Goal: Task Accomplishment & Management: Complete application form

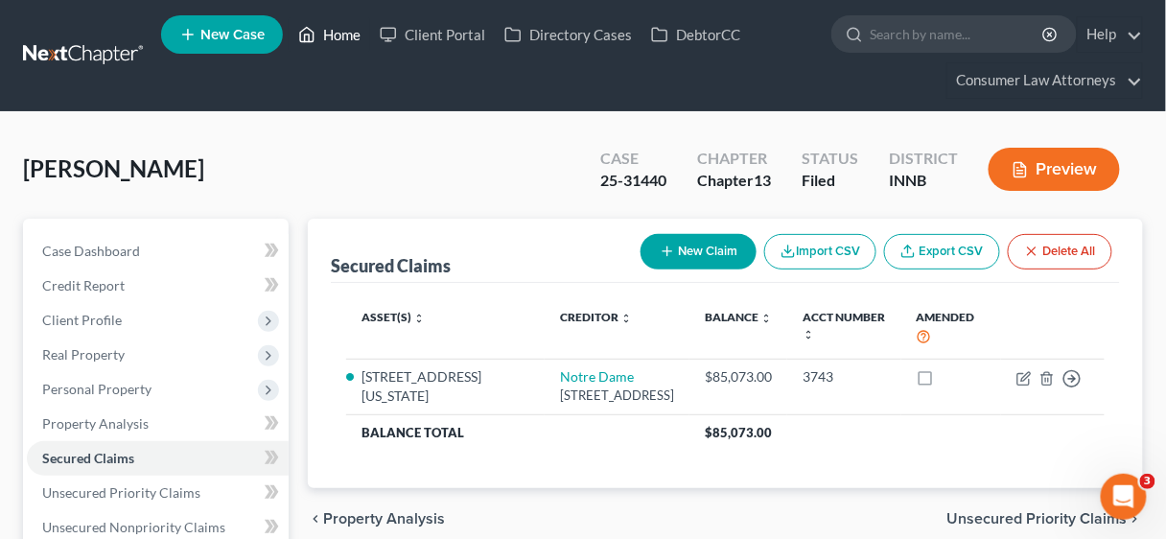
click at [340, 28] on link "Home" at bounding box center [329, 34] width 81 height 35
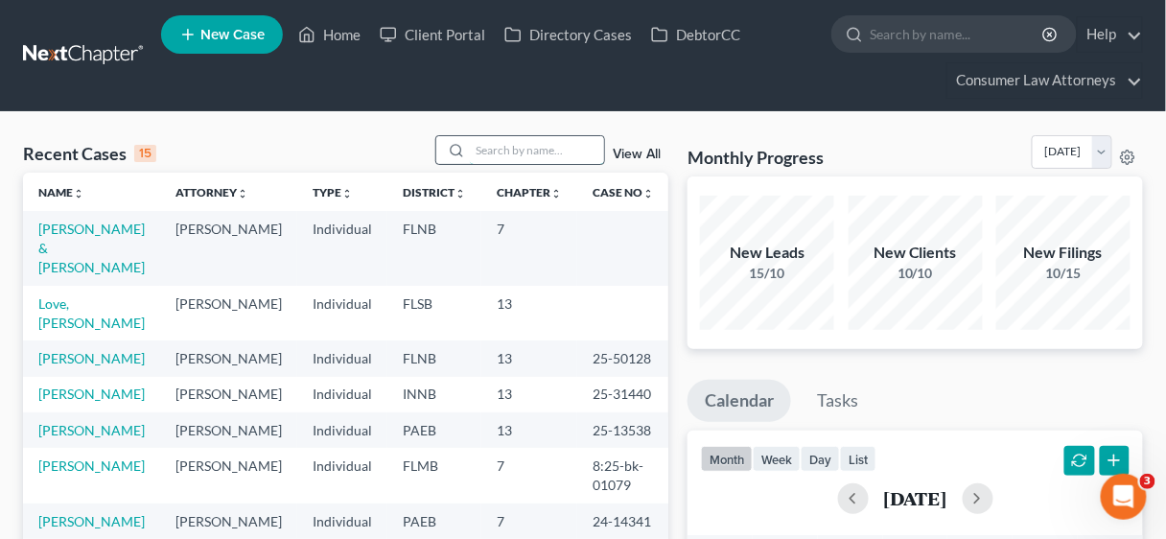
click at [505, 148] on input "search" at bounding box center [537, 150] width 134 height 28
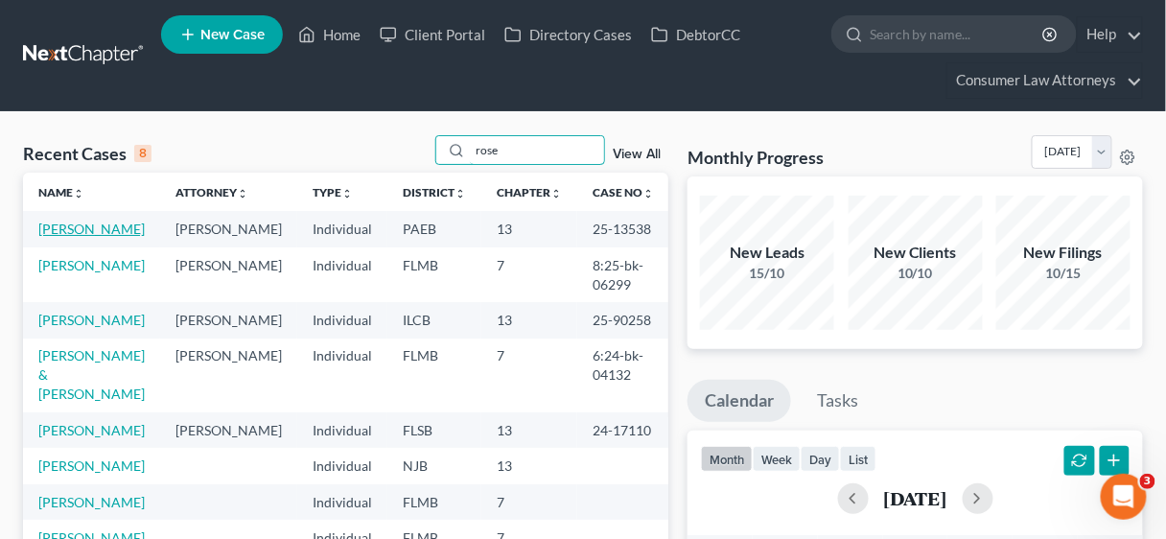
type input "rose"
click at [90, 223] on link "[PERSON_NAME]" at bounding box center [91, 229] width 106 height 16
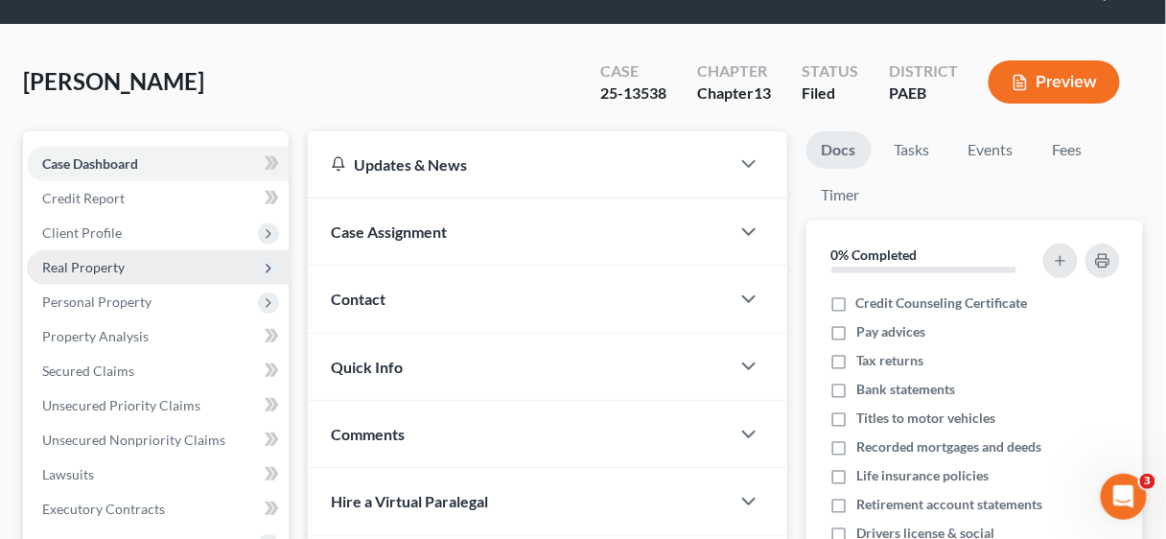
scroll to position [153, 0]
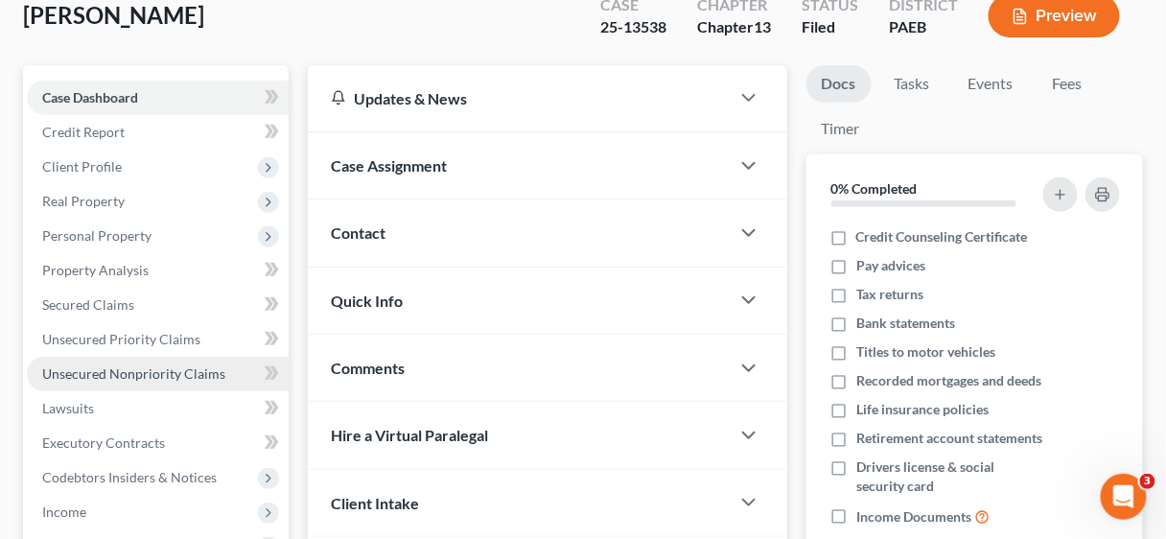
click at [142, 367] on span "Unsecured Nonpriority Claims" at bounding box center [133, 373] width 183 height 16
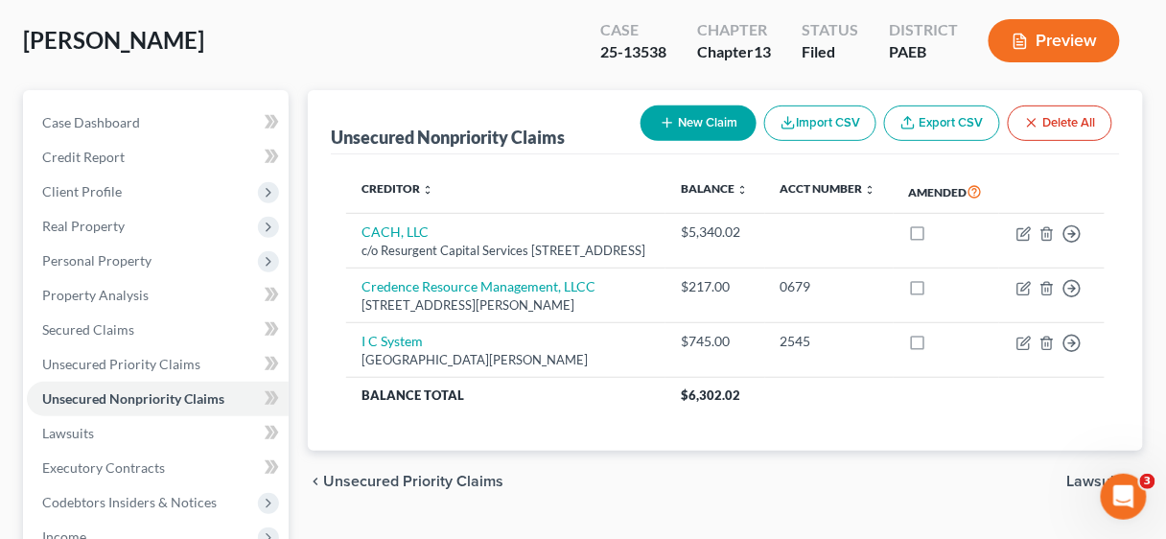
scroll to position [153, 0]
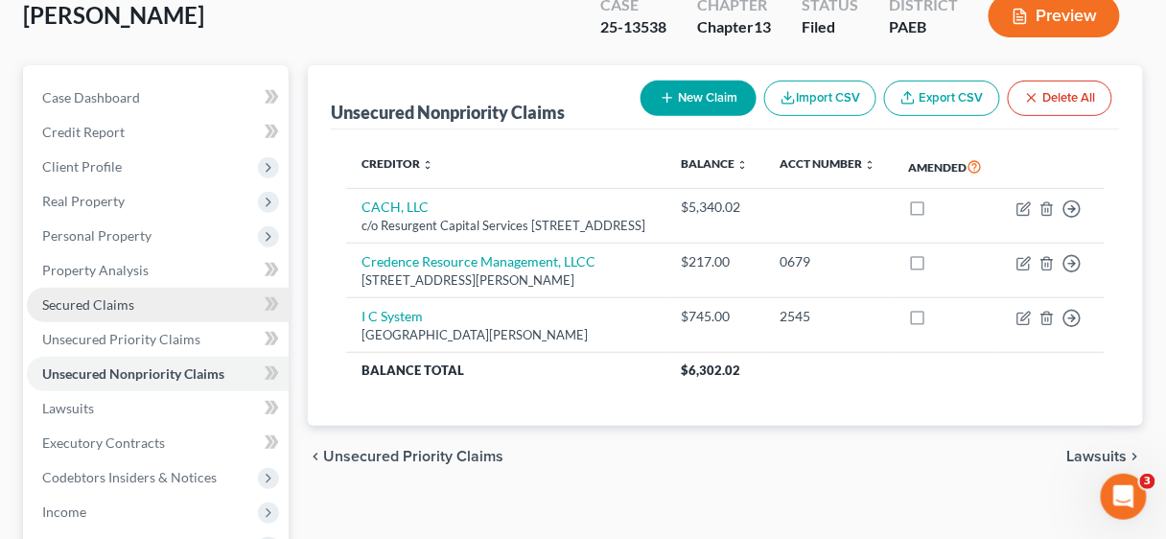
click at [119, 297] on span "Secured Claims" at bounding box center [88, 304] width 92 height 16
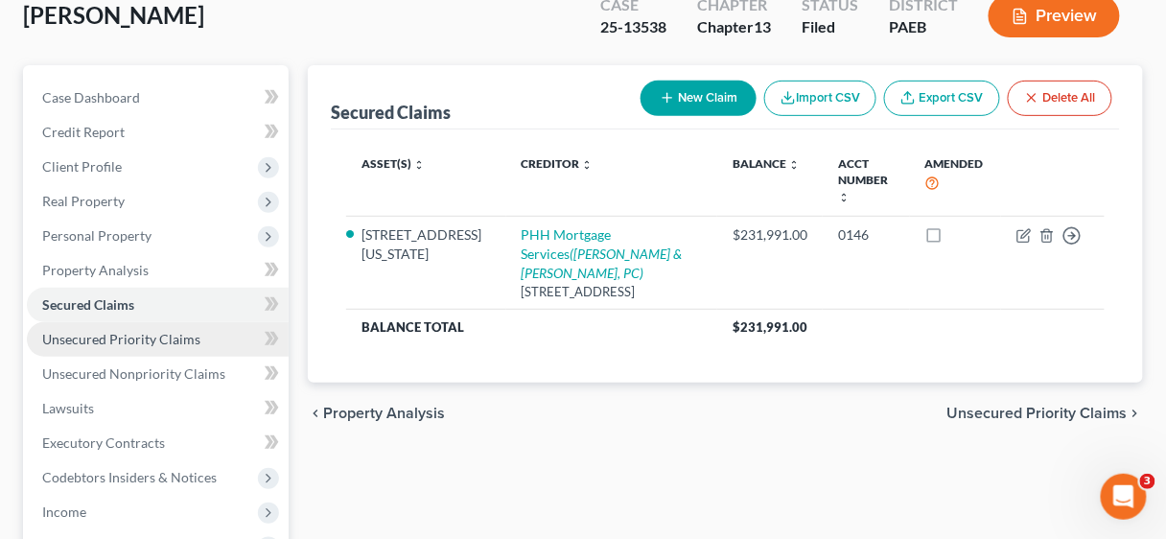
click at [119, 334] on span "Unsecured Priority Claims" at bounding box center [121, 339] width 158 height 16
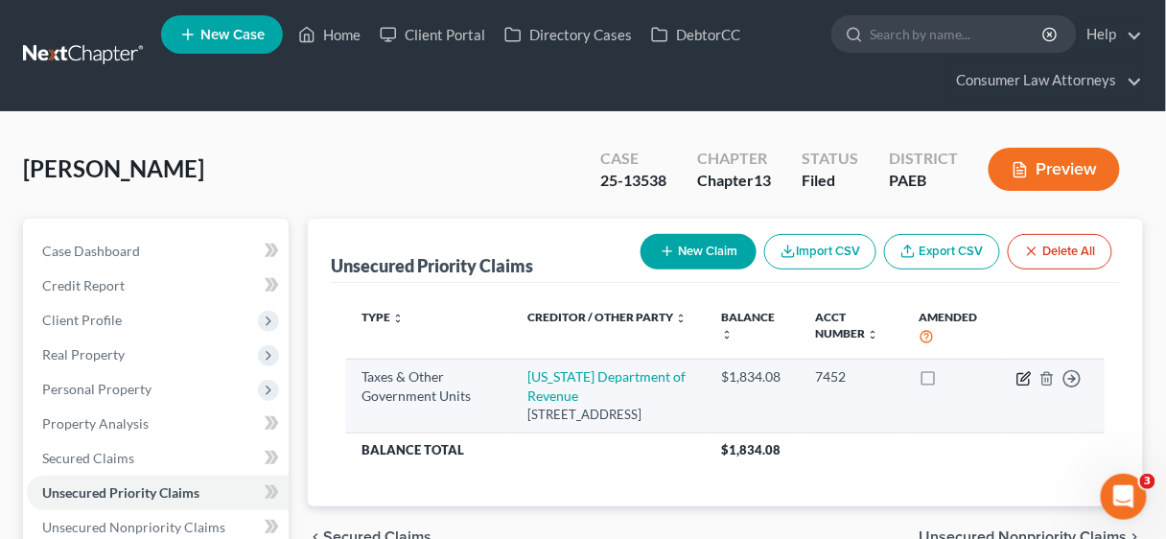
click at [1017, 374] on icon "button" at bounding box center [1023, 378] width 15 height 15
select select "2"
select select "0"
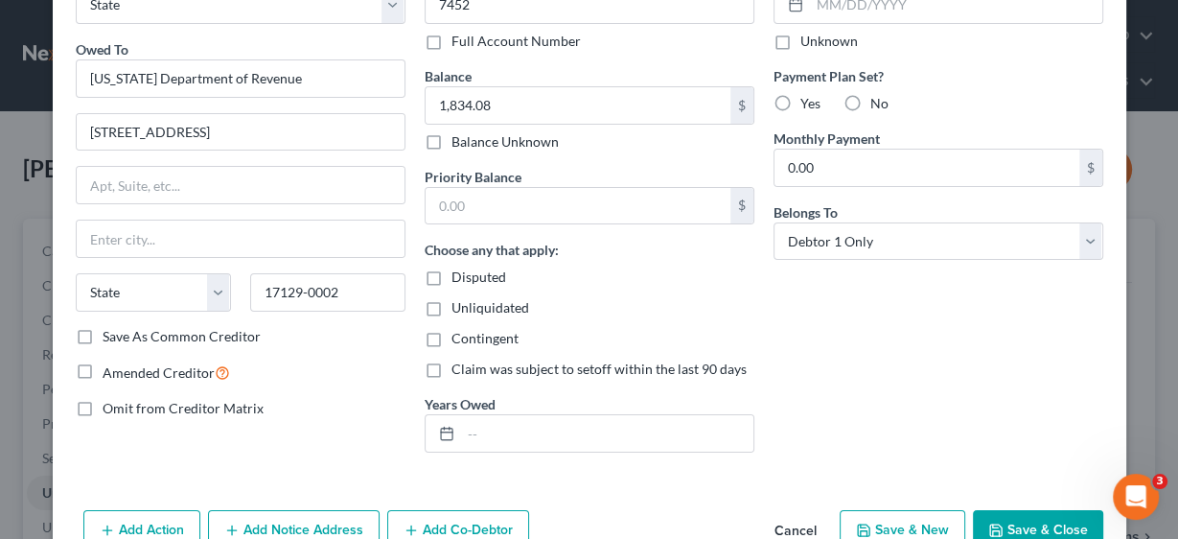
scroll to position [153, 0]
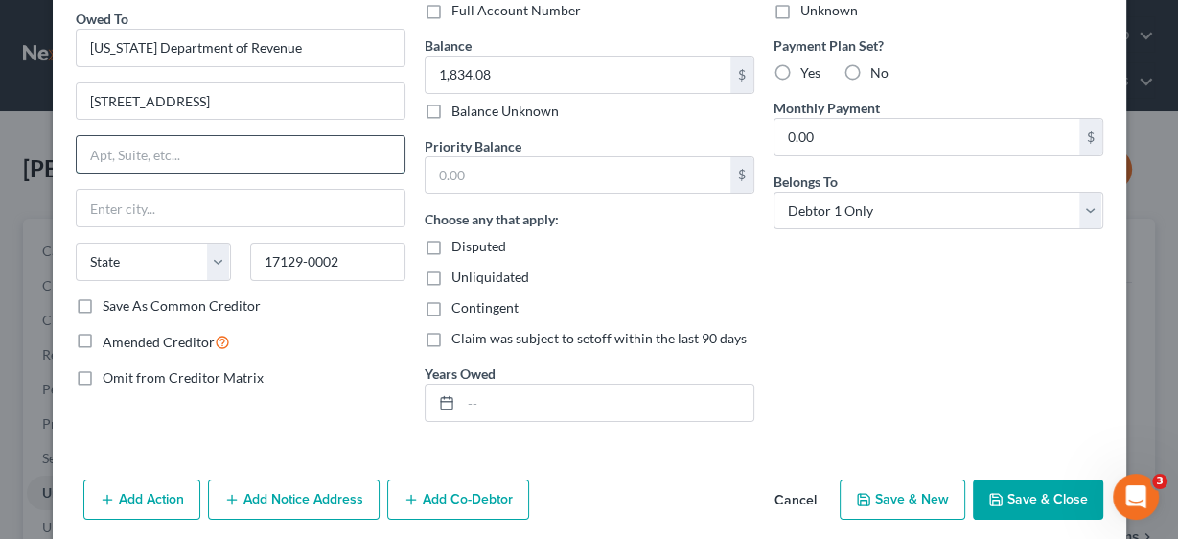
click at [118, 156] on input "text" at bounding box center [241, 154] width 328 height 36
drag, startPoint x: 123, startPoint y: 214, endPoint x: 203, endPoint y: 128, distance: 117.3
click at [124, 214] on input "text" at bounding box center [241, 208] width 328 height 36
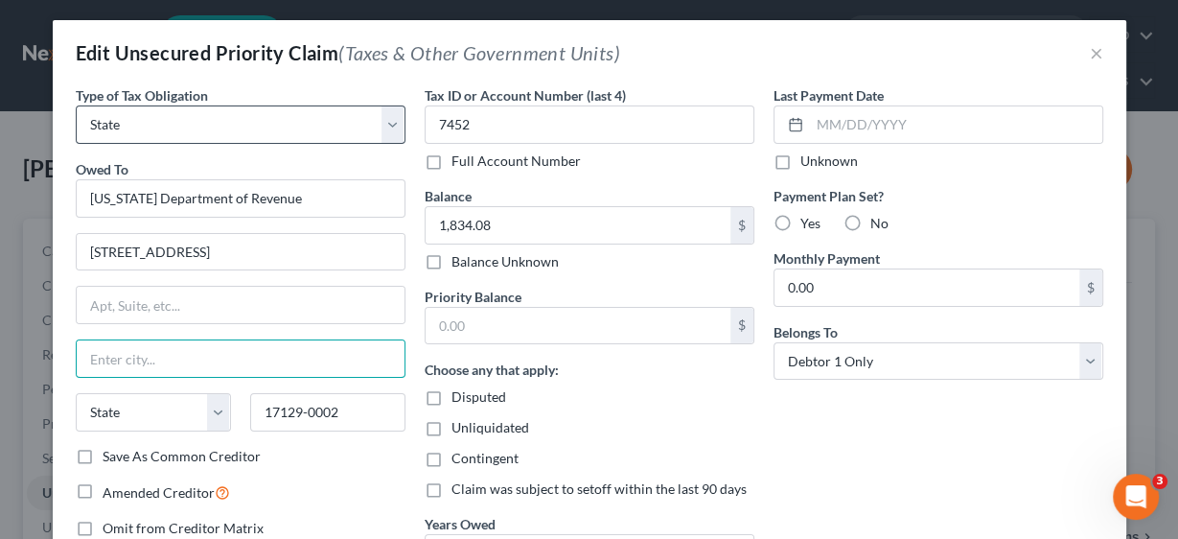
scroll to position [0, 0]
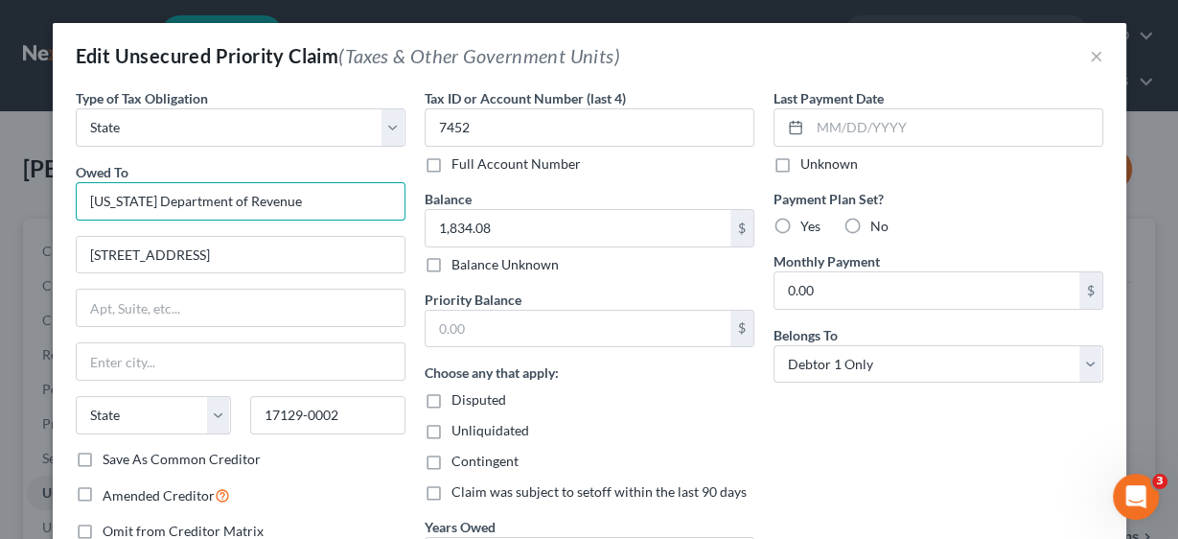
drag, startPoint x: 319, startPoint y: 197, endPoint x: 31, endPoint y: 198, distance: 288.6
click at [31, 198] on div "Edit Unsecured Priority Claim (Taxes & Other Government Units) × Type of Tax Ob…" at bounding box center [589, 269] width 1178 height 539
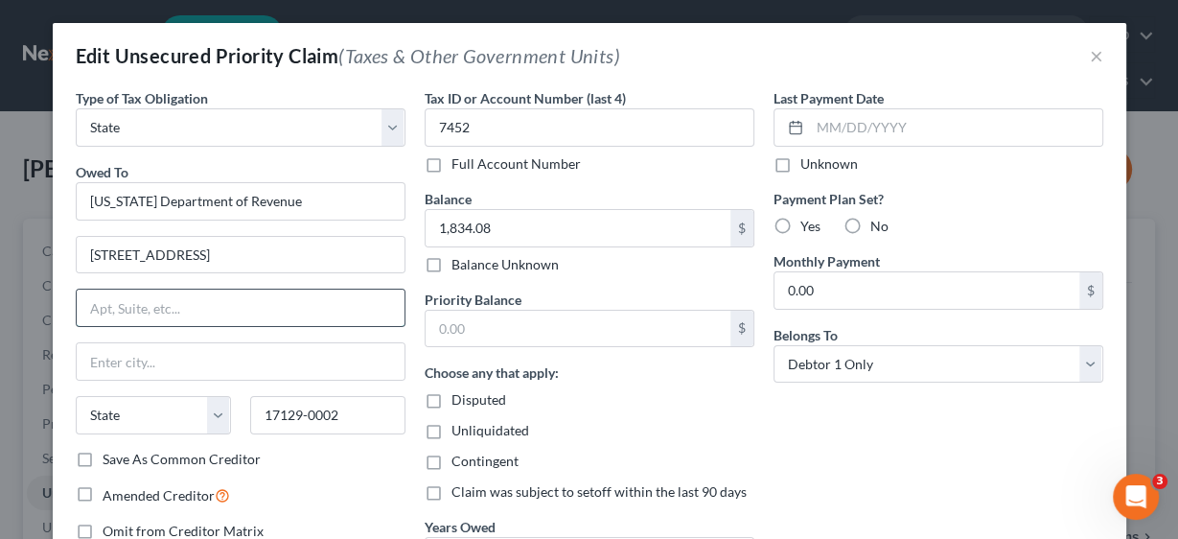
drag, startPoint x: 199, startPoint y: 303, endPoint x: 197, endPoint y: 316, distance: 13.7
click at [199, 303] on input "text" at bounding box center [241, 308] width 328 height 36
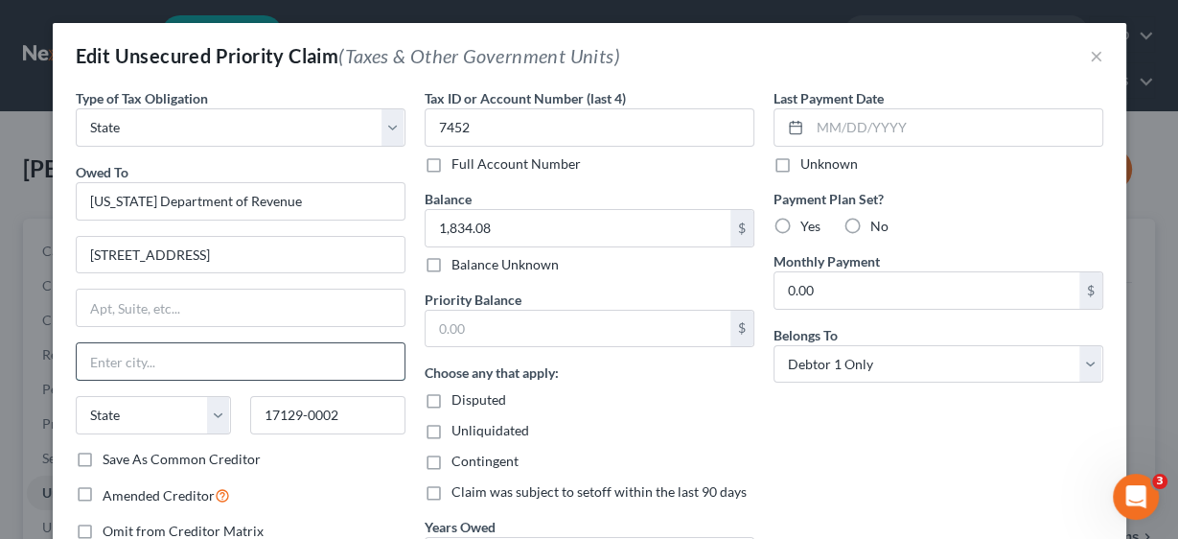
click at [186, 349] on input "text" at bounding box center [241, 361] width 328 height 36
type input "[GEOGRAPHIC_DATA]"
select select "39"
click at [103, 453] on label "Save As Common Creditor" at bounding box center [182, 459] width 158 height 19
click at [110, 453] on input "Save As Common Creditor" at bounding box center [116, 456] width 12 height 12
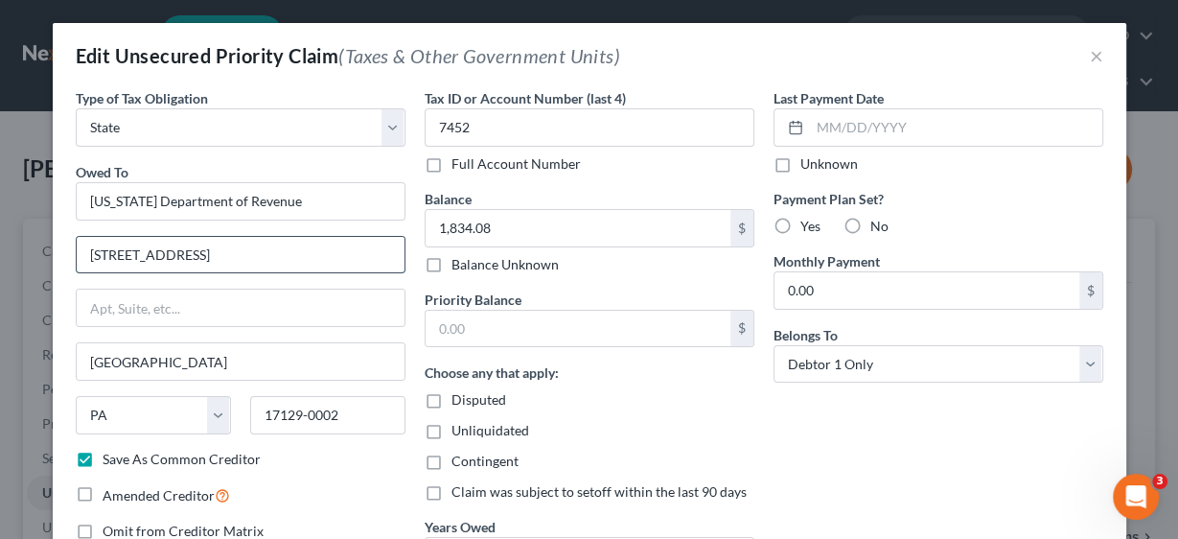
drag, startPoint x: 232, startPoint y: 249, endPoint x: 115, endPoint y: 246, distance: 117.0
click at [66, 247] on div "Type of Tax Obligation * Select Federal City State Franchise Tax Board Other Ow…" at bounding box center [240, 339] width 349 height 502
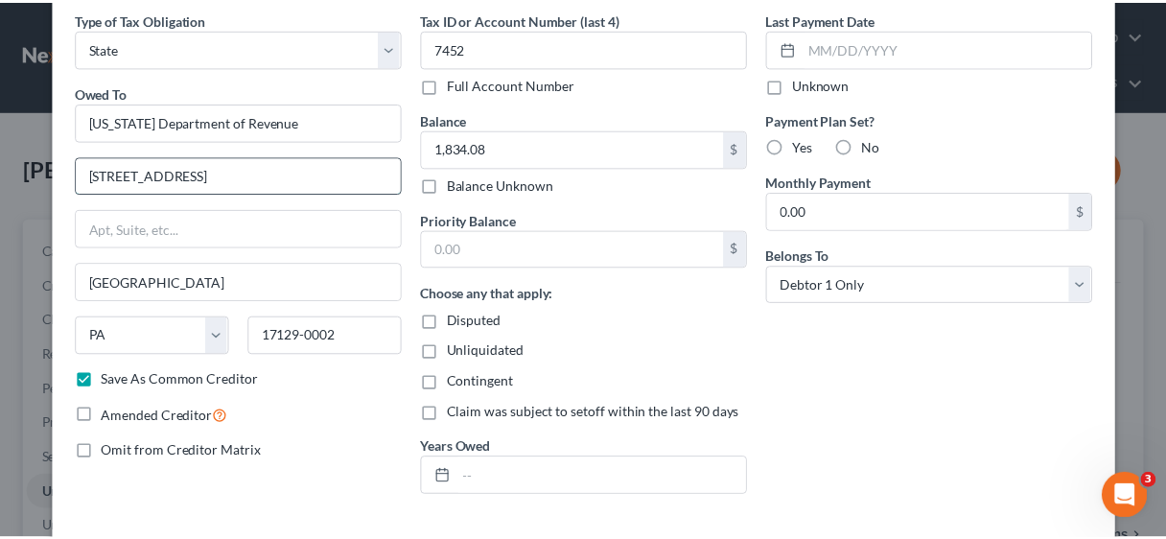
scroll to position [153, 0]
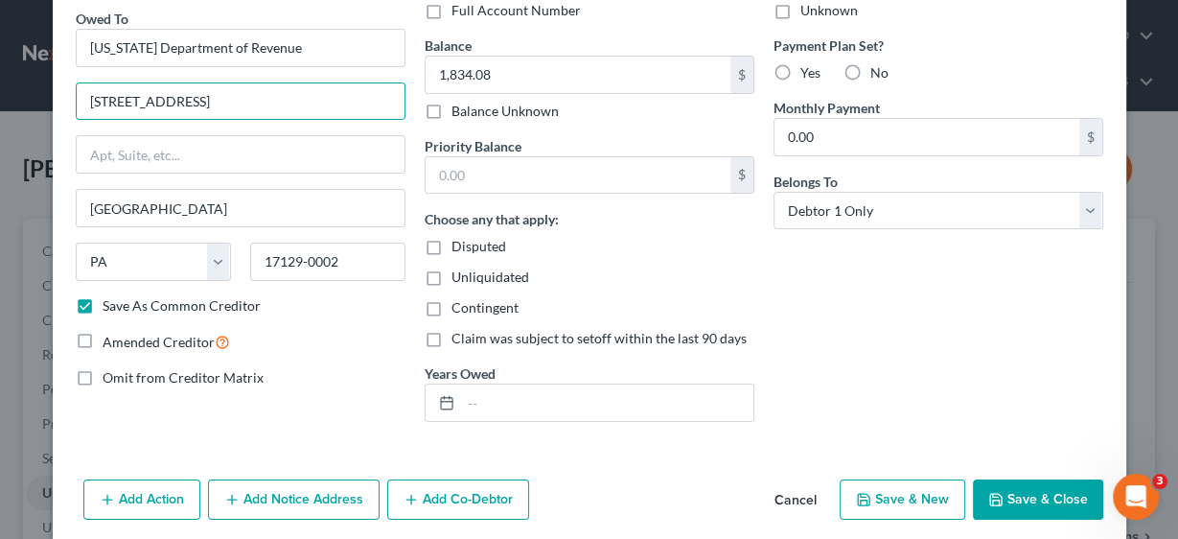
click at [1041, 500] on button "Save & Close" at bounding box center [1038, 499] width 130 height 40
checkbox input "false"
